Goal: Task Accomplishment & Management: Manage account settings

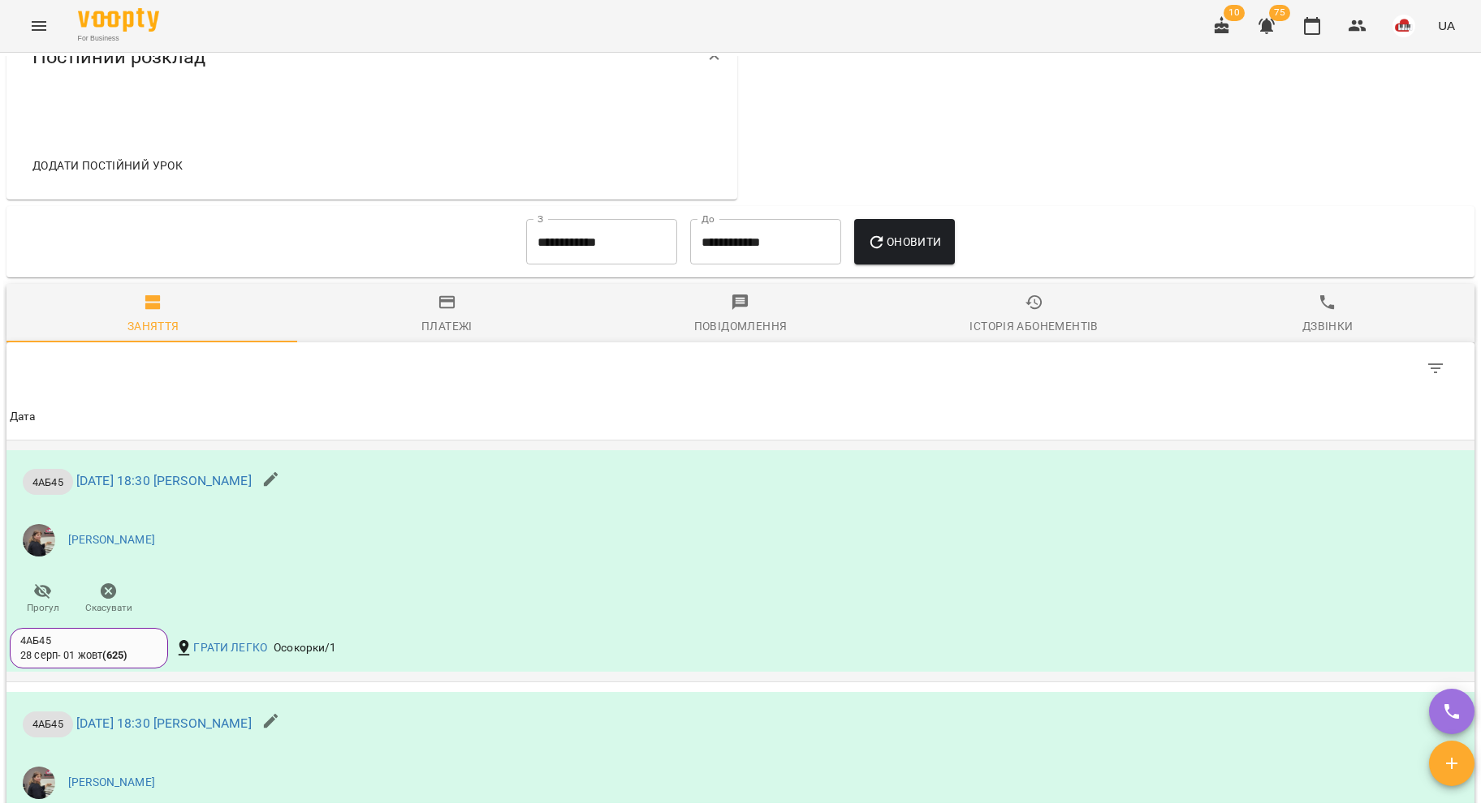
scroll to position [974, 0]
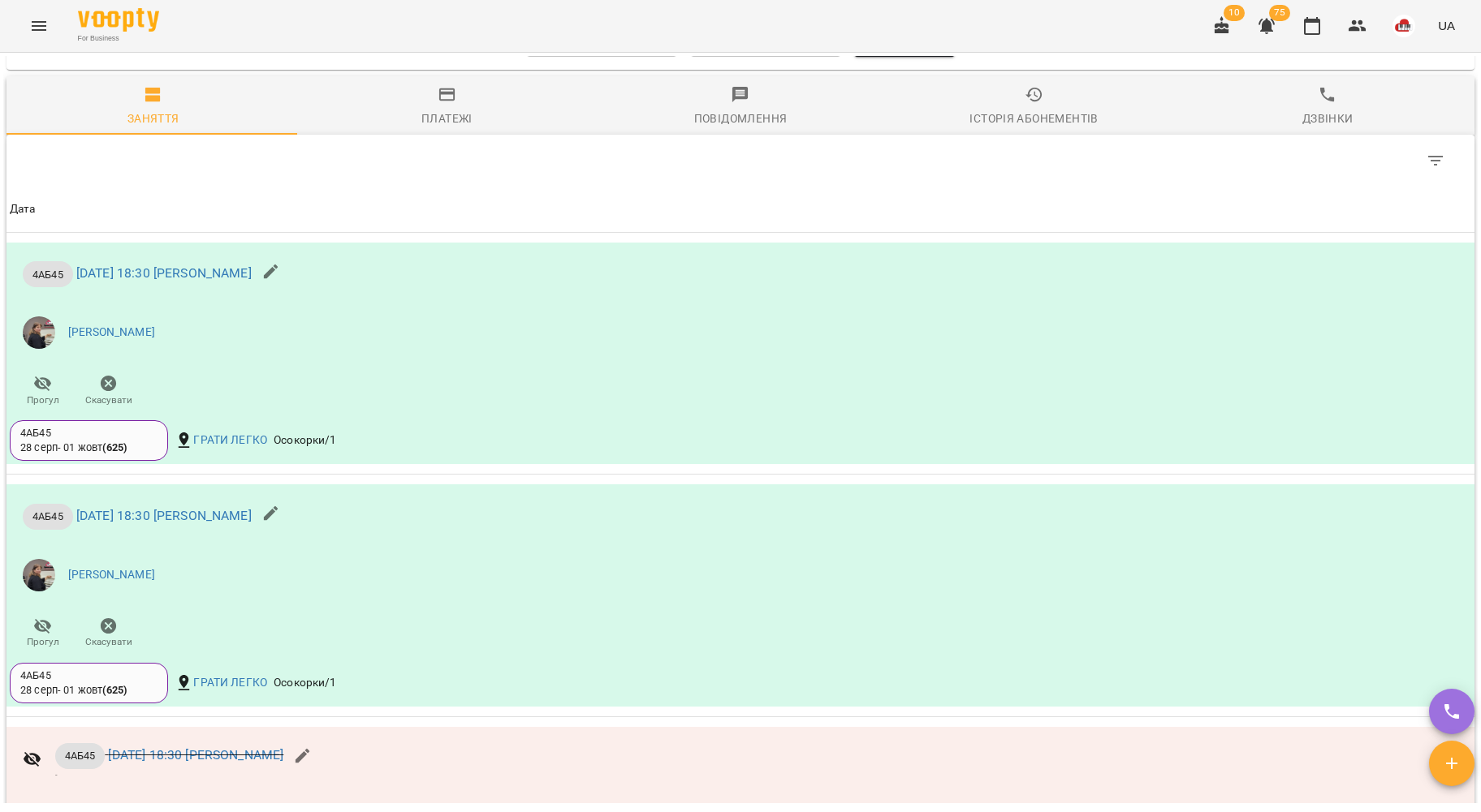
click at [48, 31] on icon "Menu" at bounding box center [38, 26] width 20 height 20
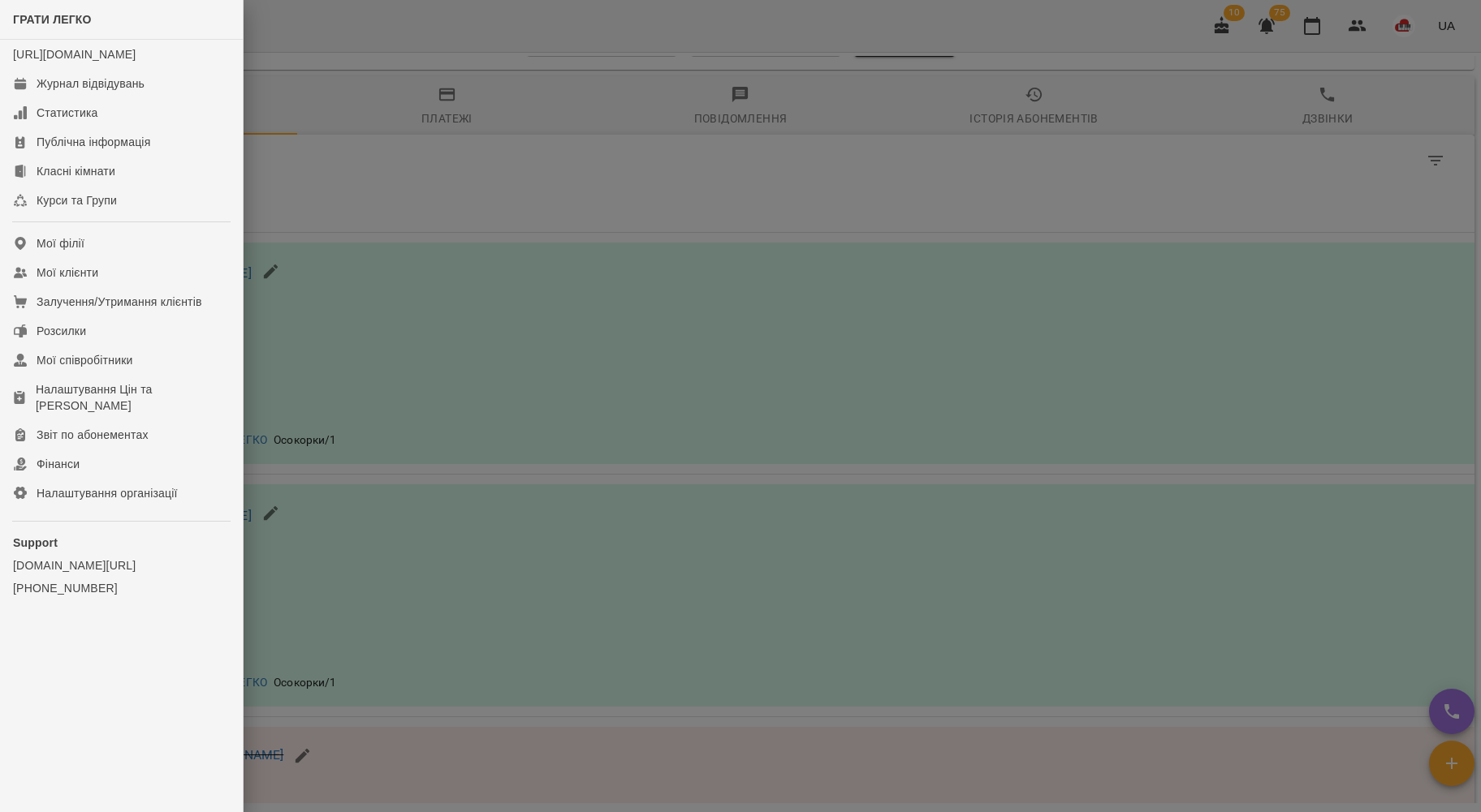
click at [520, 231] on div at bounding box center [740, 406] width 1481 height 812
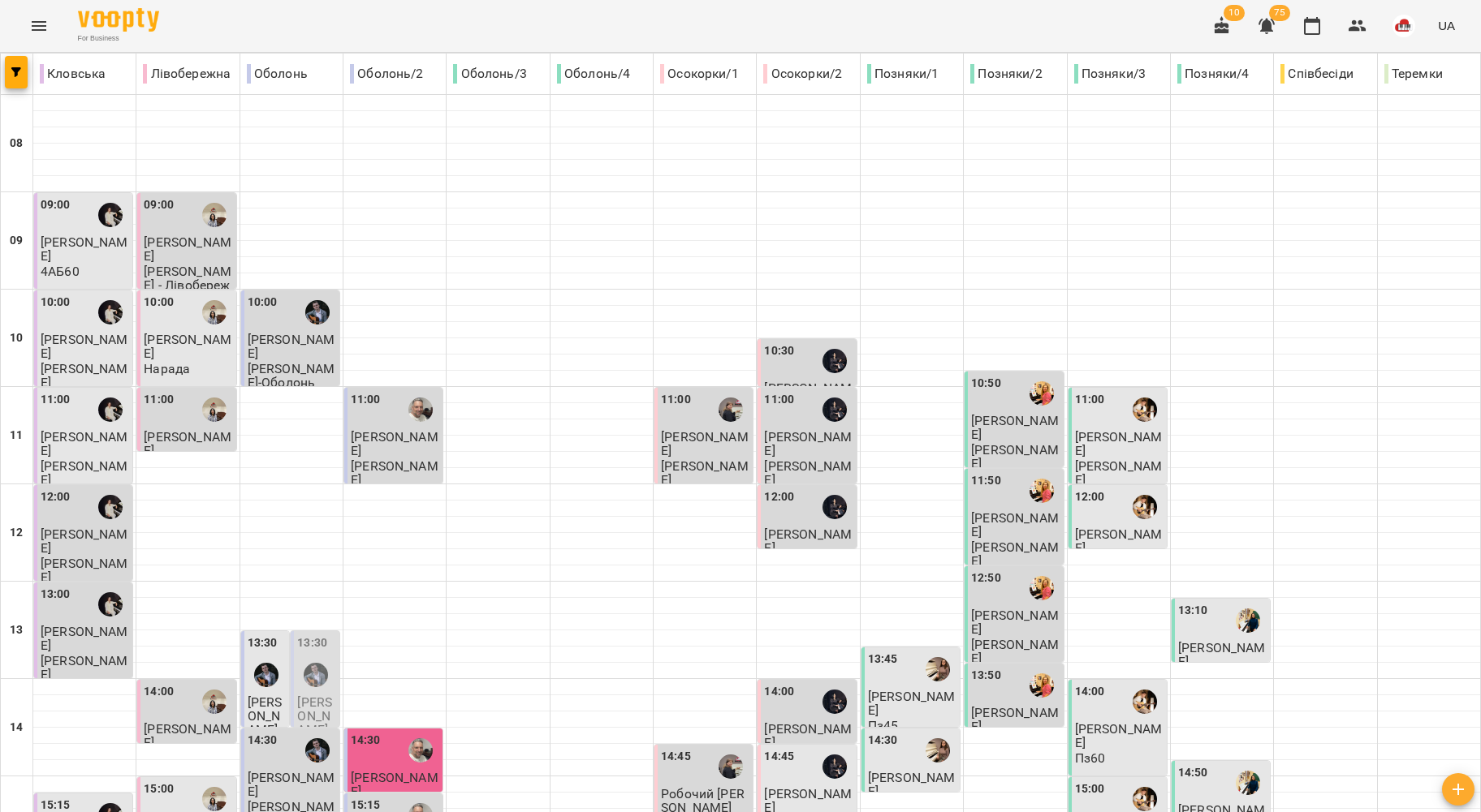
scroll to position [655, 0]
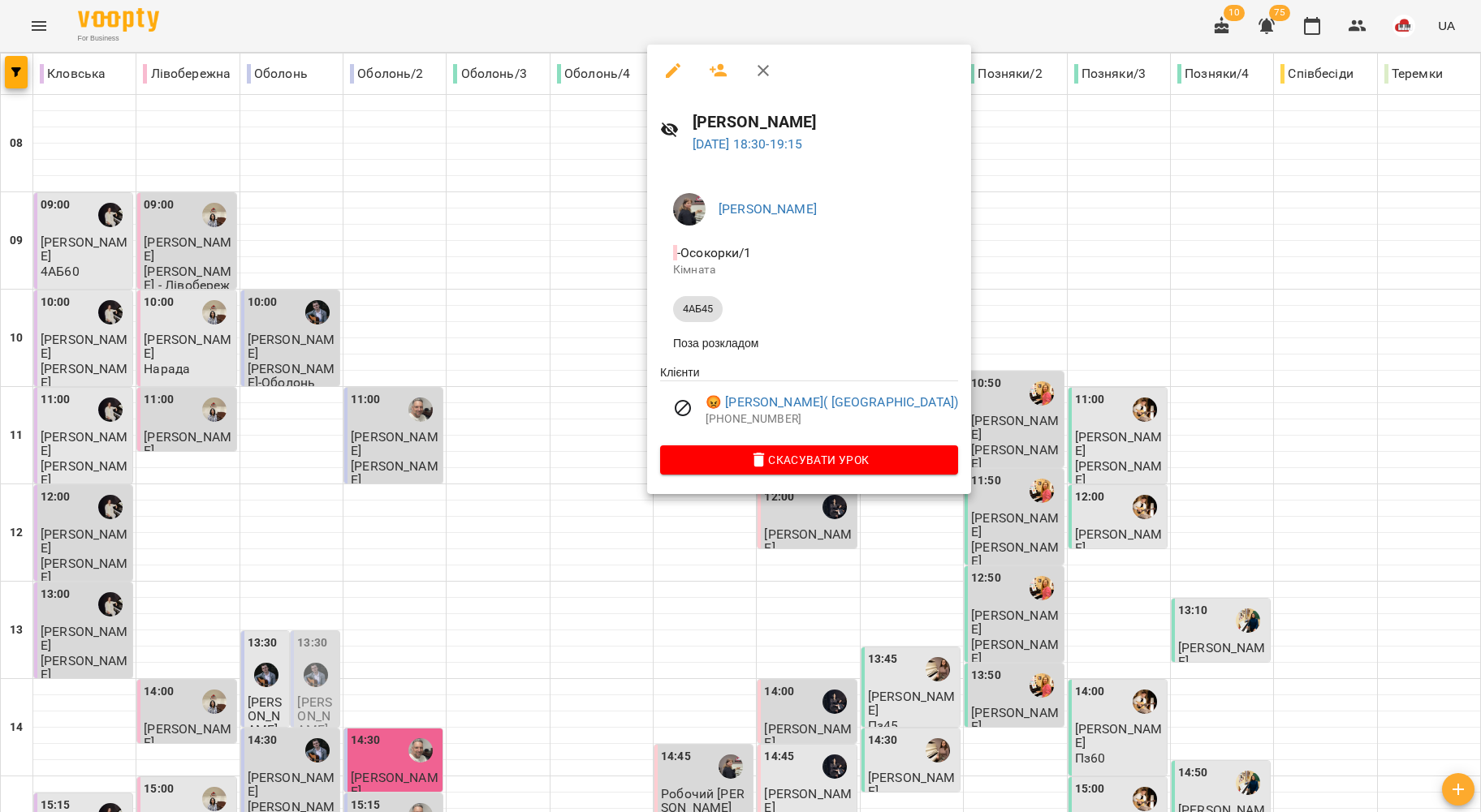
click at [669, 75] on icon "button" at bounding box center [673, 70] width 14 height 14
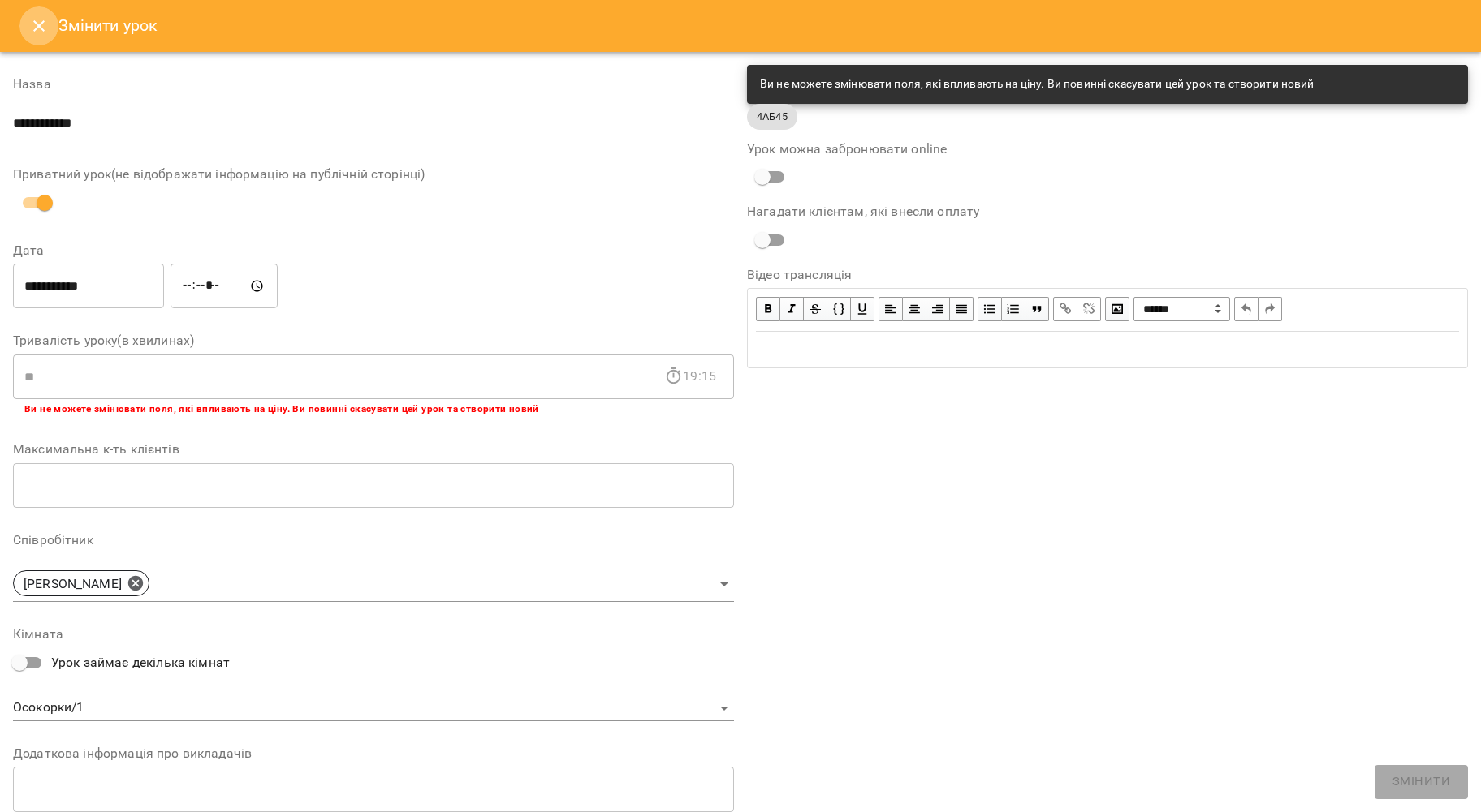
click at [39, 21] on icon "Close" at bounding box center [38, 26] width 20 height 20
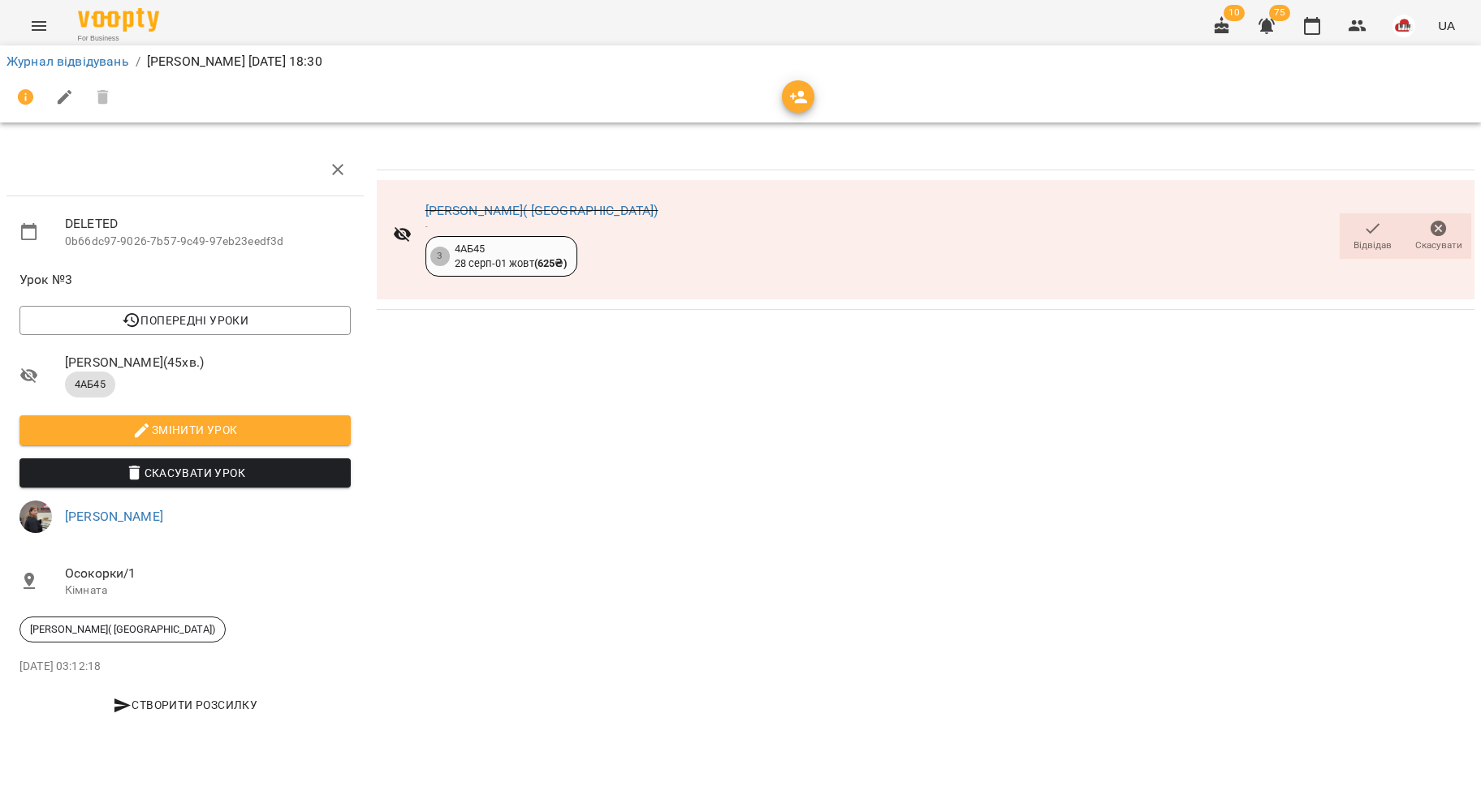
click at [502, 528] on div "Юлія Стрижак( Городнича) - 3 4АБ45 28 серп - 01 жовт ( 625 ₴ ) Відвідав Скасува…" at bounding box center [926, 438] width 1111 height 603
click at [55, 88] on icon "button" at bounding box center [65, 97] width 20 height 20
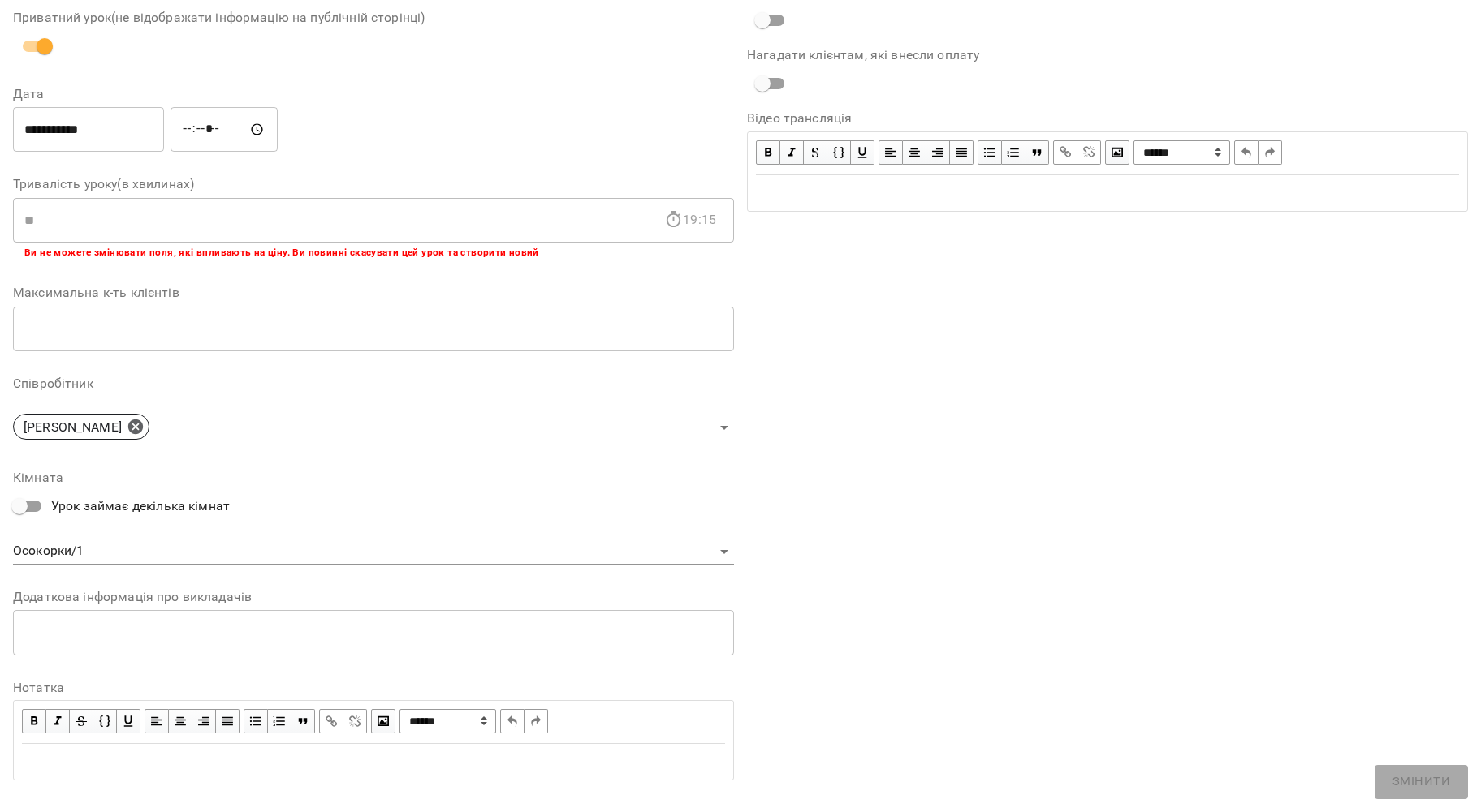
scroll to position [181, 0]
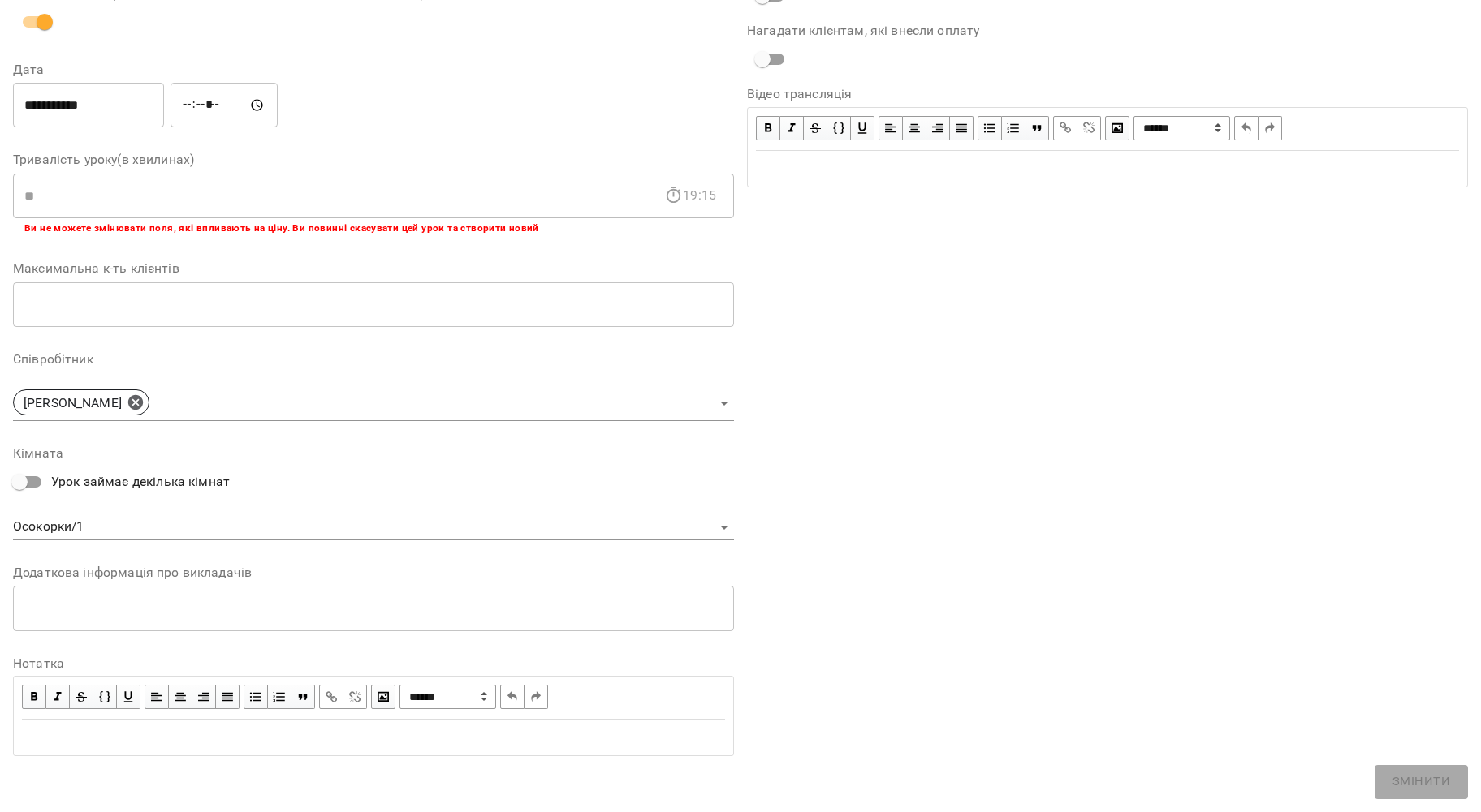
drag, startPoint x: 122, startPoint y: 759, endPoint x: 117, endPoint y: 743, distance: 16.8
click at [118, 748] on div "**********" at bounding box center [373, 327] width 721 height 885
click at [115, 741] on div "Edit text" at bounding box center [374, 737] width 703 height 20
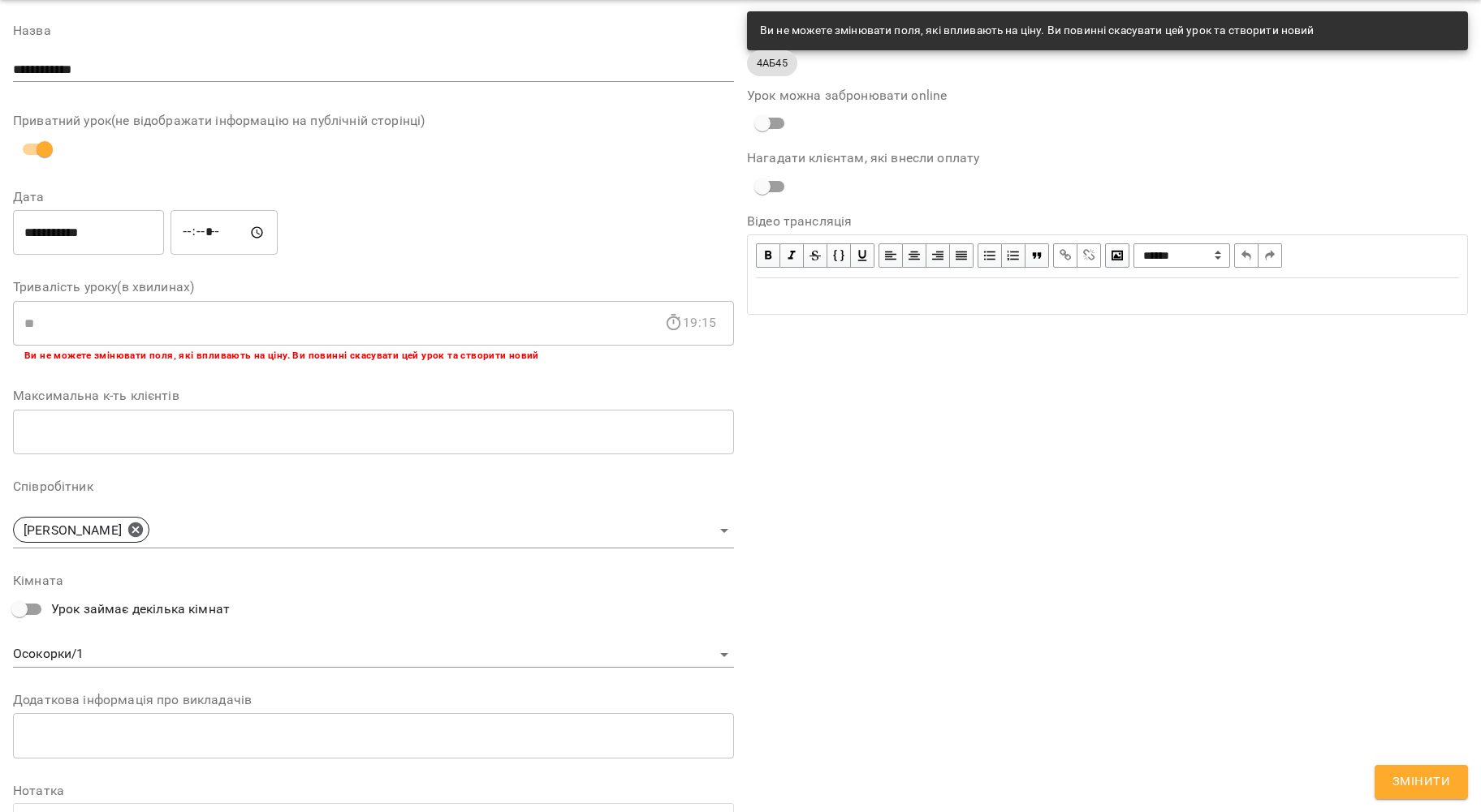
scroll to position [0, 0]
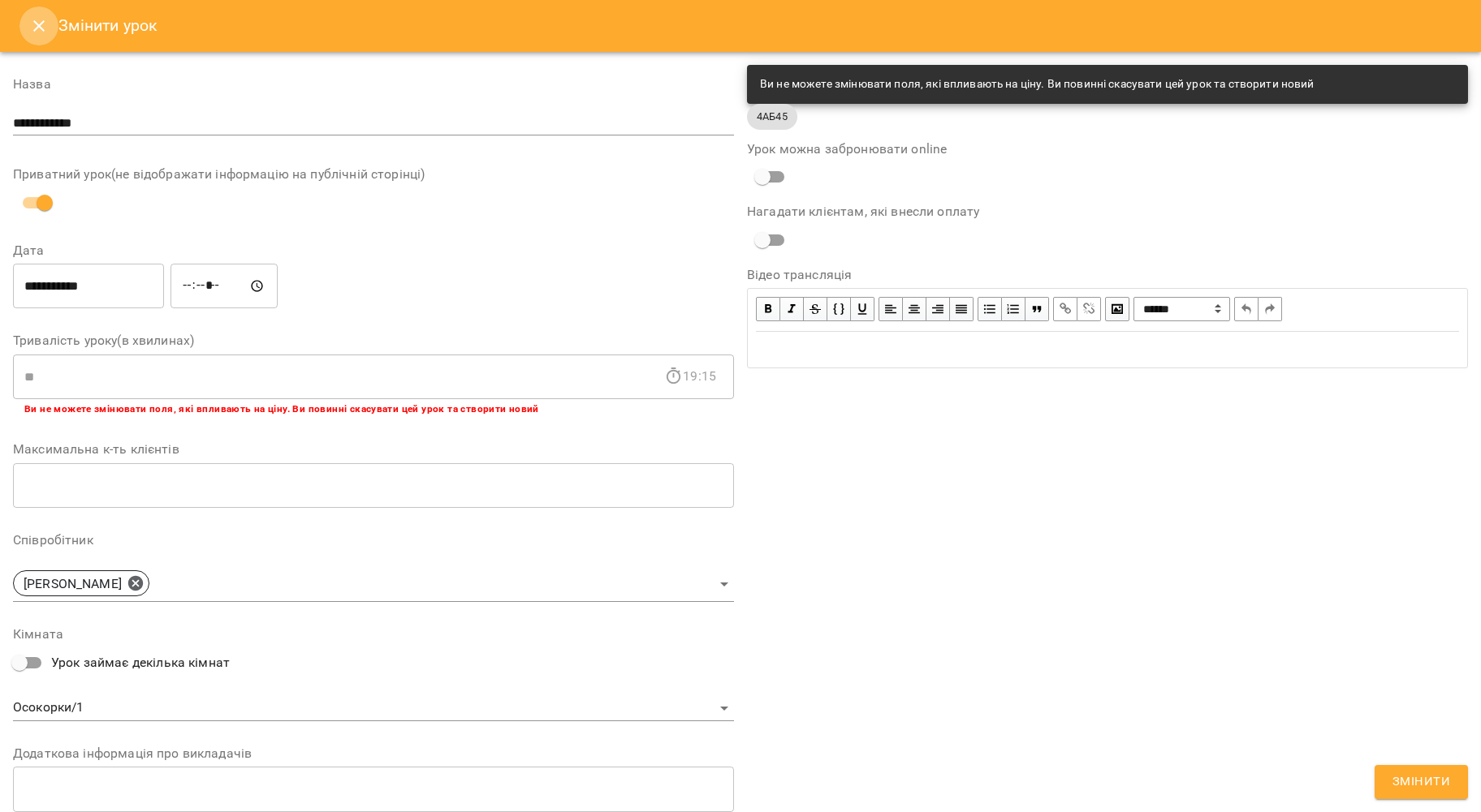
click at [27, 26] on button "Close" at bounding box center [39, 26] width 39 height 39
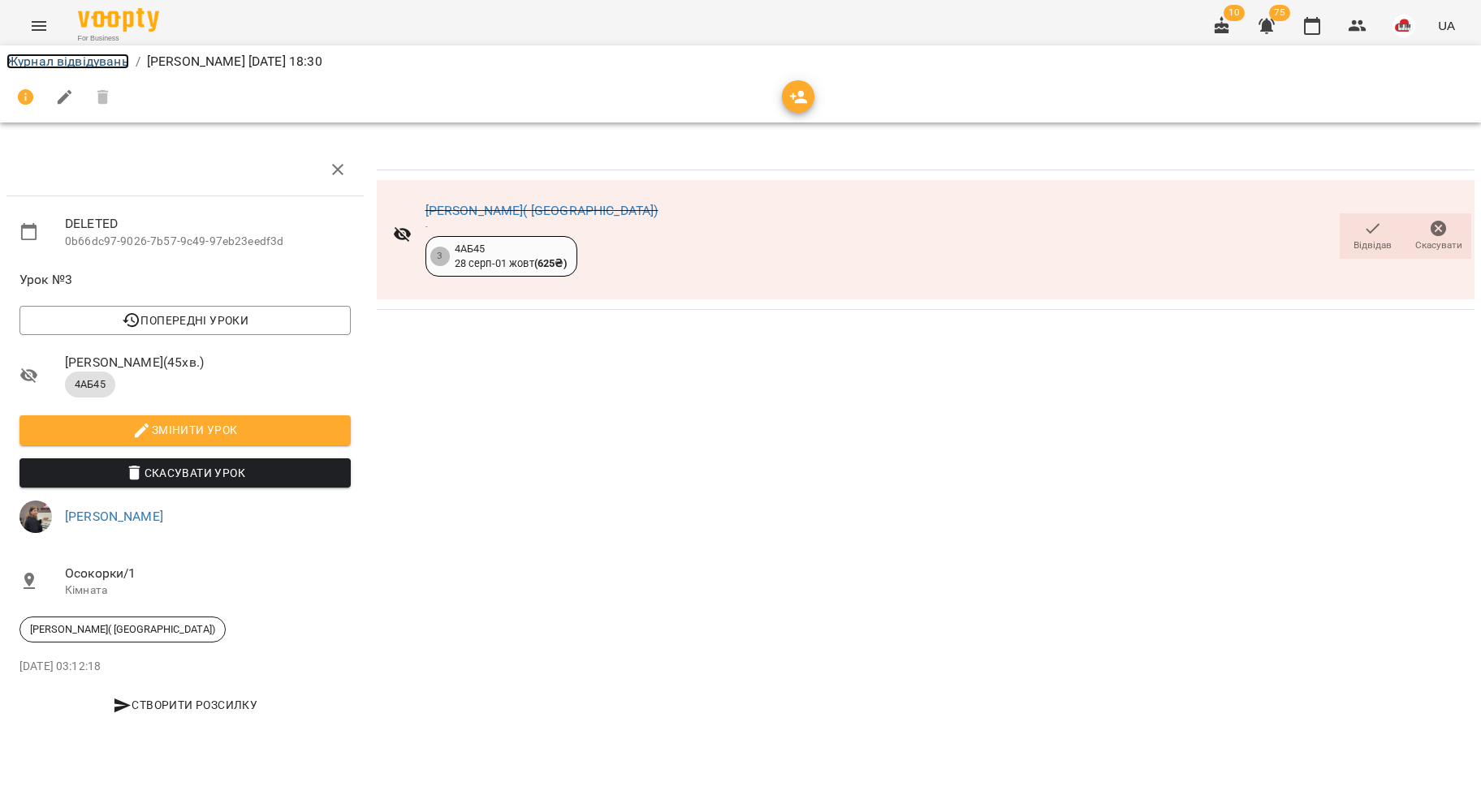
click at [71, 66] on link "Журнал відвідувань" at bounding box center [68, 61] width 123 height 15
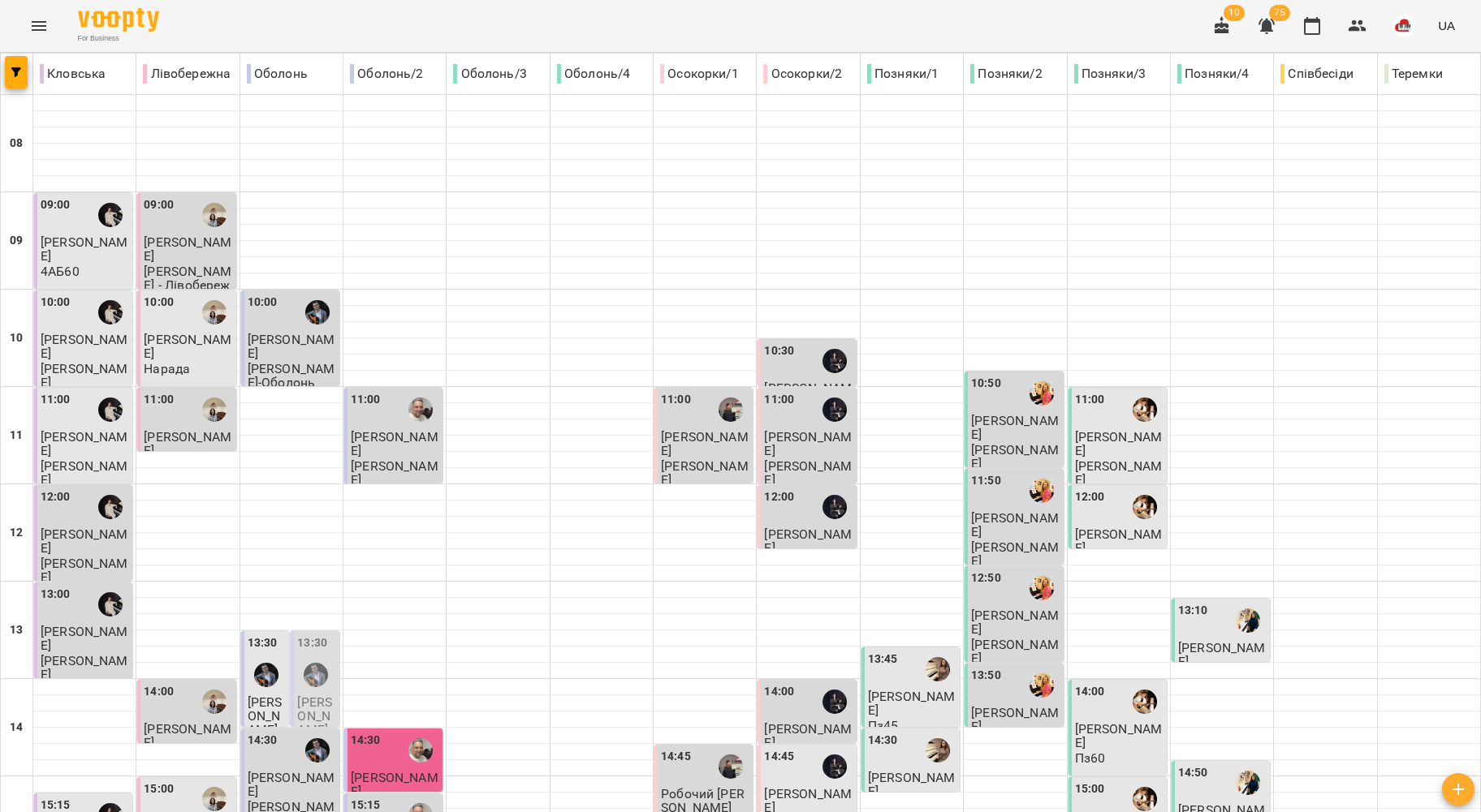
scroll to position [324, 0]
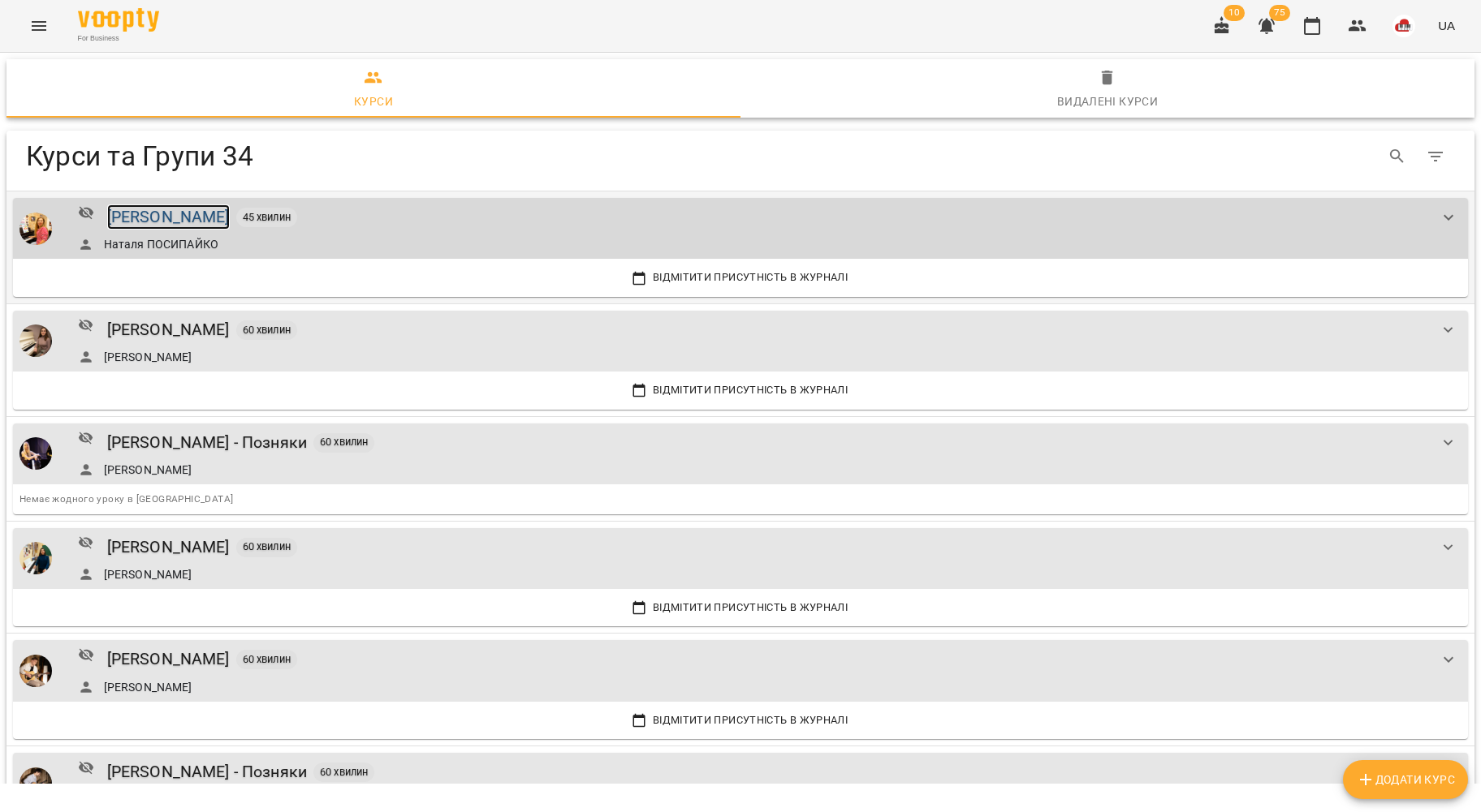
click at [182, 218] on div "[PERSON_NAME]" at bounding box center [169, 217] width 123 height 26
